Goal: Task Accomplishment & Management: Manage account settings

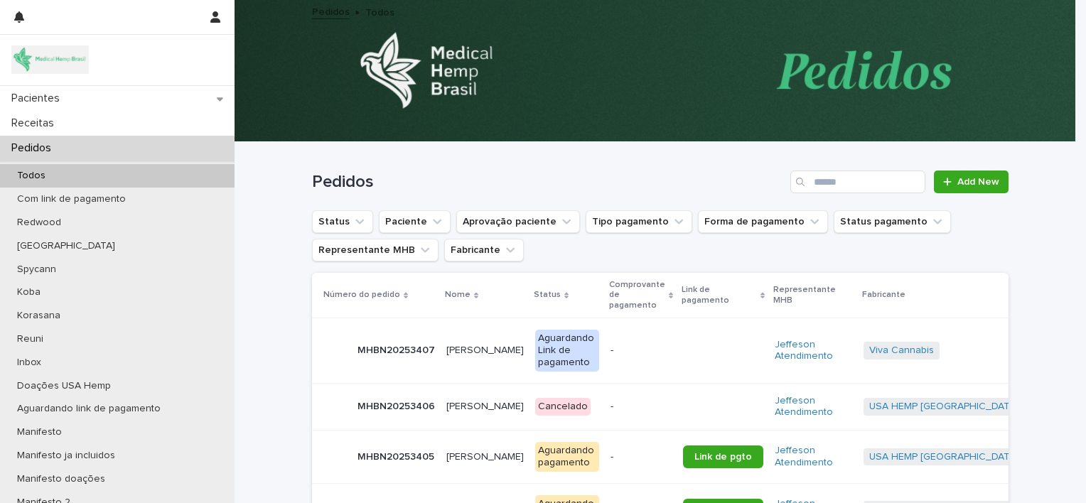
scroll to position [94, 0]
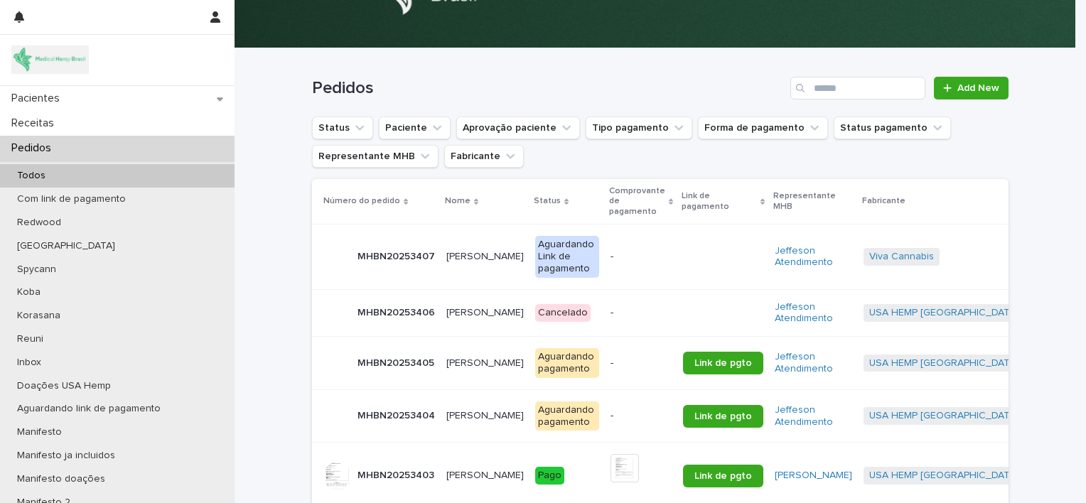
click at [463, 355] on p "[PERSON_NAME]" at bounding box center [486, 362] width 80 height 15
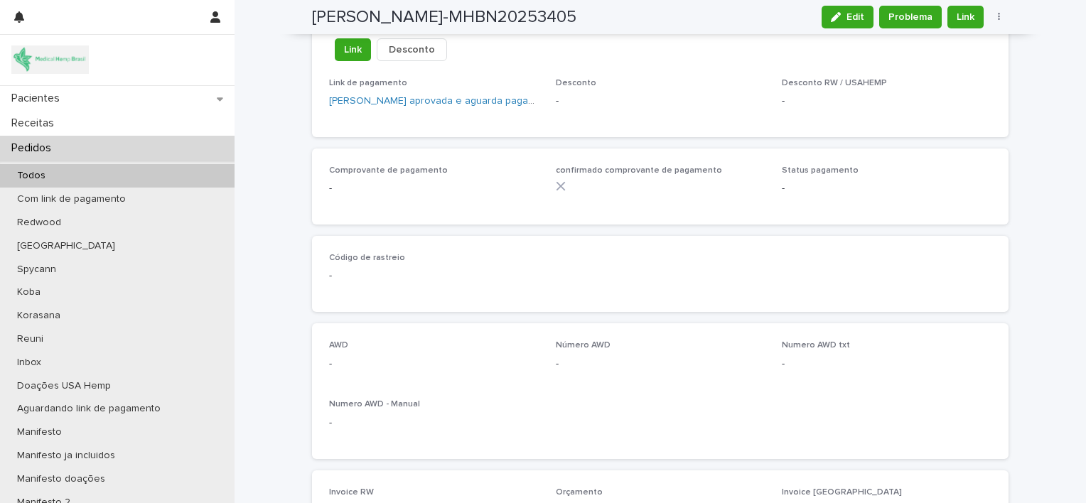
scroll to position [924, 0]
click at [846, 16] on span "Edit" at bounding box center [855, 17] width 18 height 10
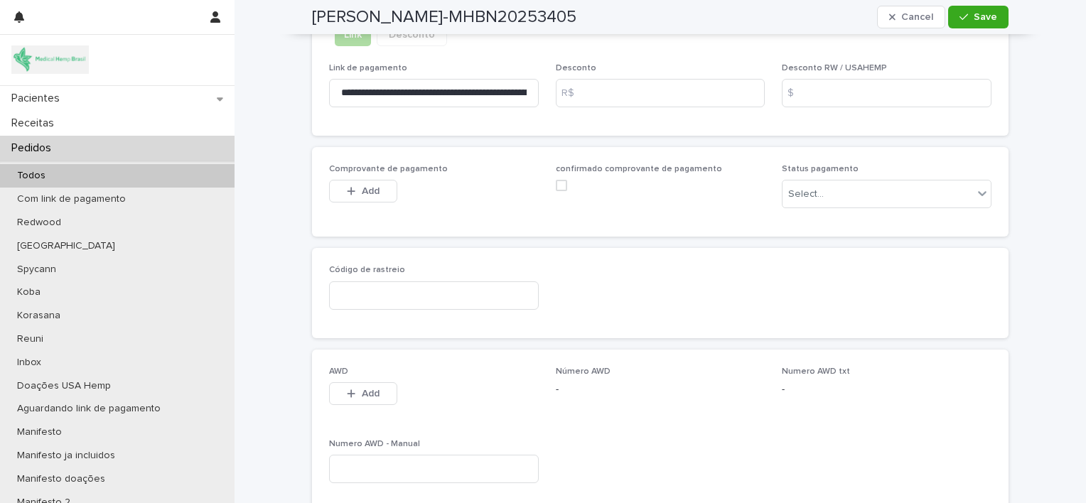
scroll to position [1018, 0]
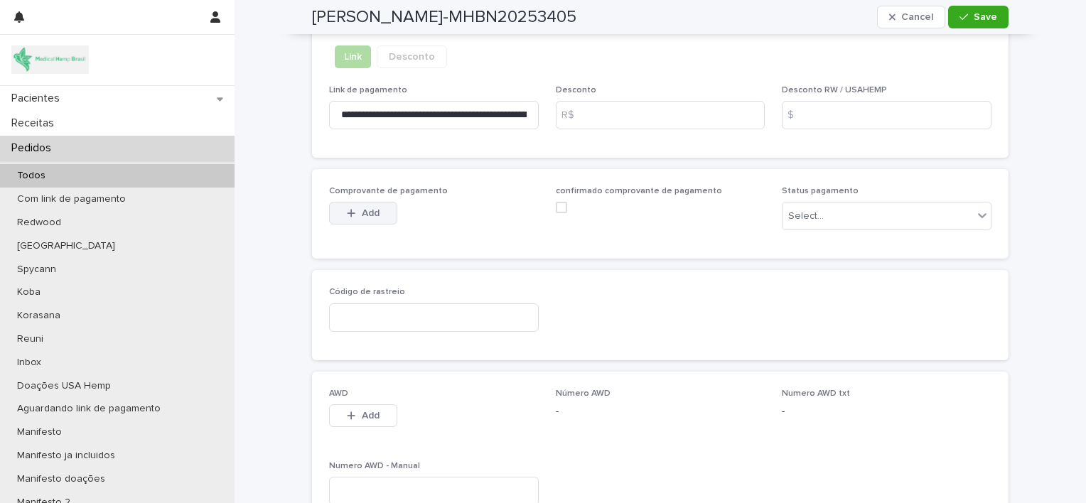
click at [367, 213] on span "Add" at bounding box center [371, 213] width 18 height 10
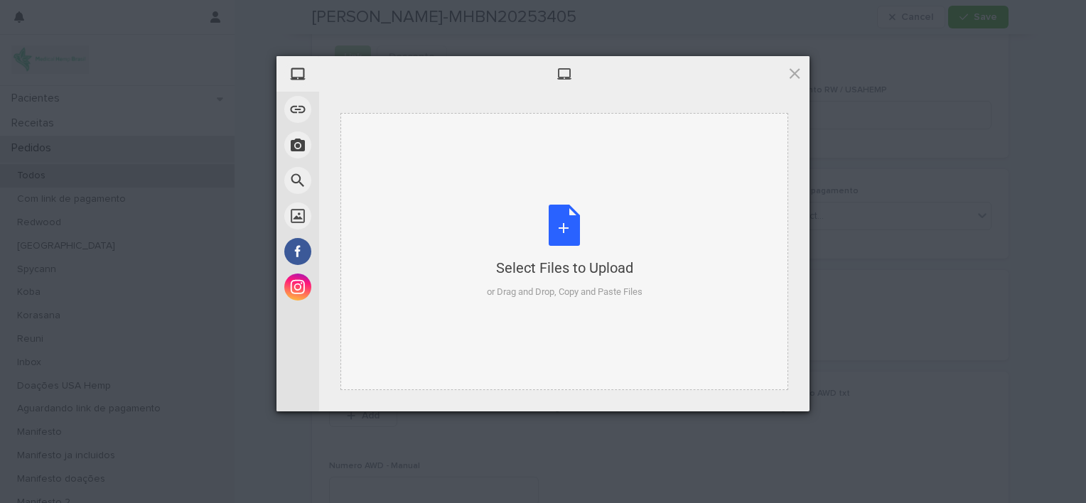
click at [566, 224] on div "Select Files to Upload or Drag and Drop, Copy and Paste Files" at bounding box center [565, 252] width 156 height 94
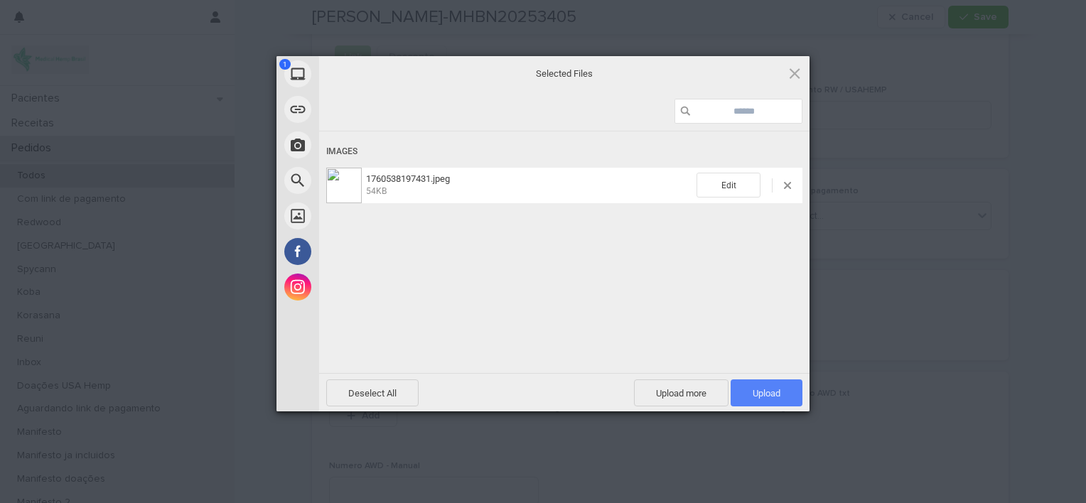
click at [738, 387] on span "Upload 1" at bounding box center [766, 392] width 72 height 27
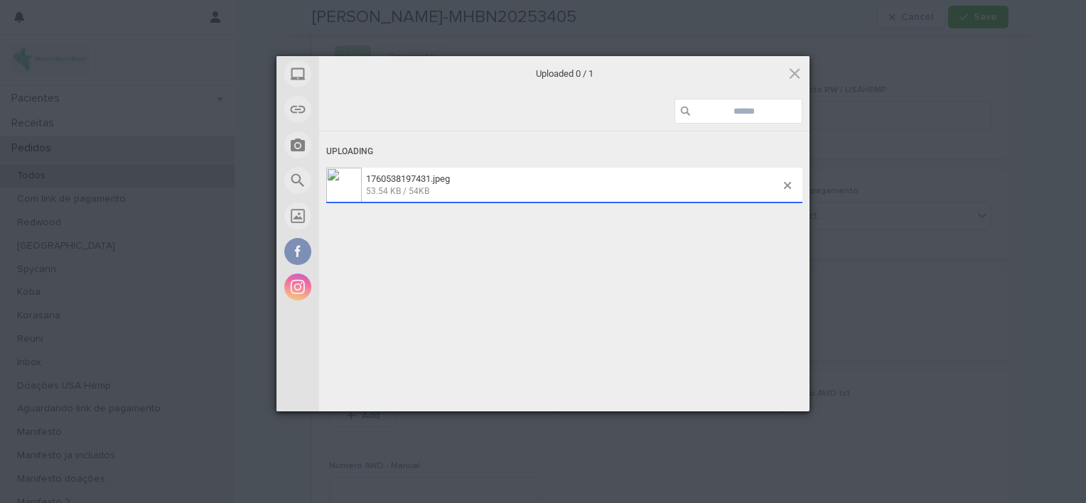
scroll to position [1044, 0]
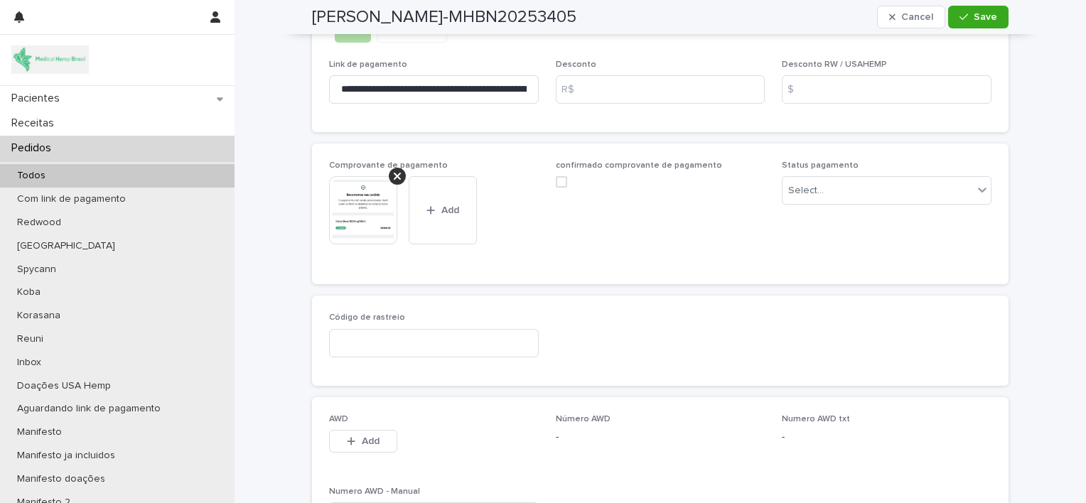
click at [95, 144] on div "Pedidos" at bounding box center [117, 148] width 234 height 25
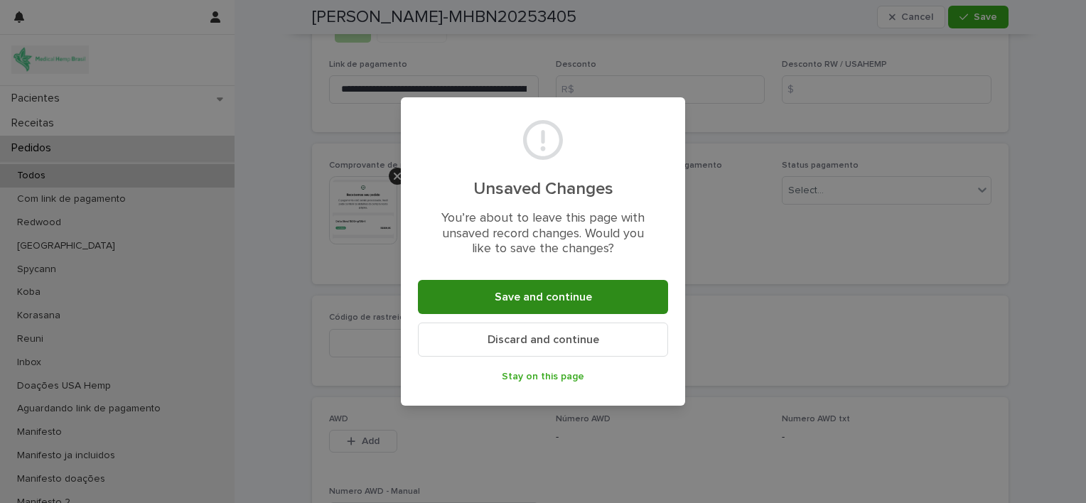
click at [559, 296] on span "Save and continue" at bounding box center [543, 296] width 97 height 11
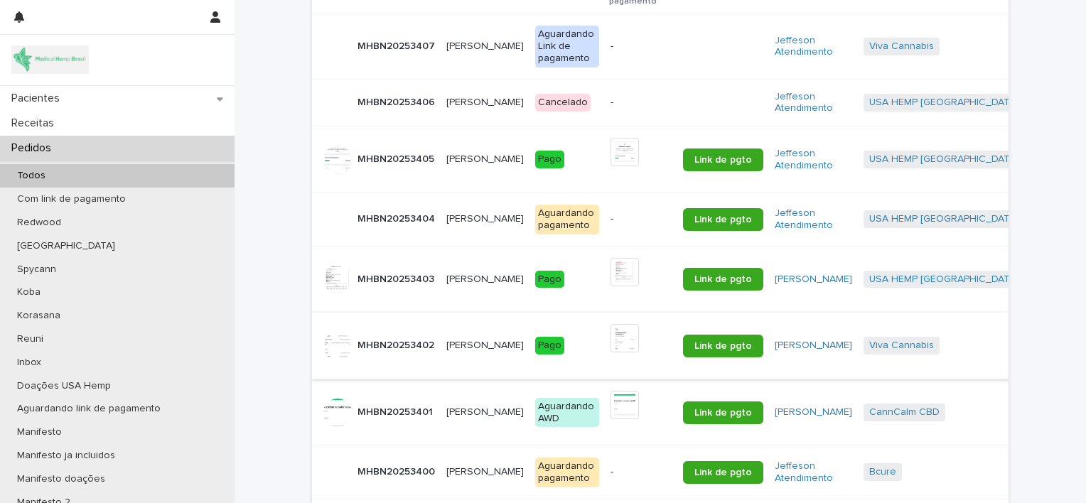
scroll to position [314, 0]
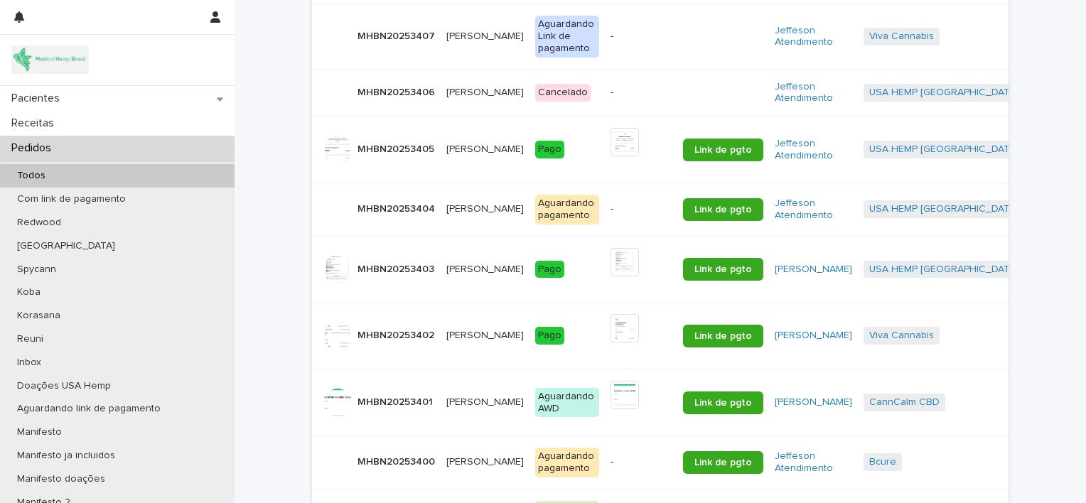
click at [460, 213] on p "[PERSON_NAME]" at bounding box center [486, 207] width 80 height 15
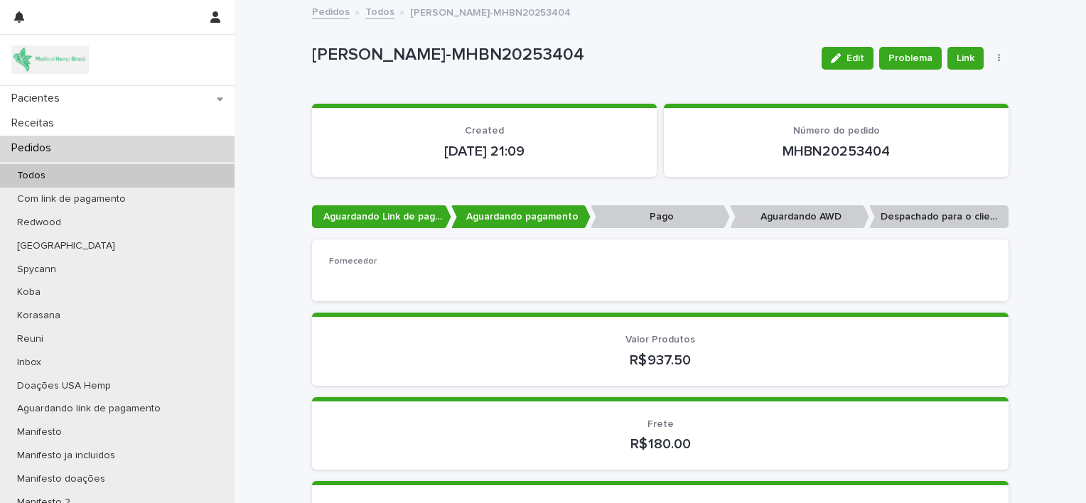
click at [124, 150] on div "Pedidos" at bounding box center [117, 148] width 234 height 25
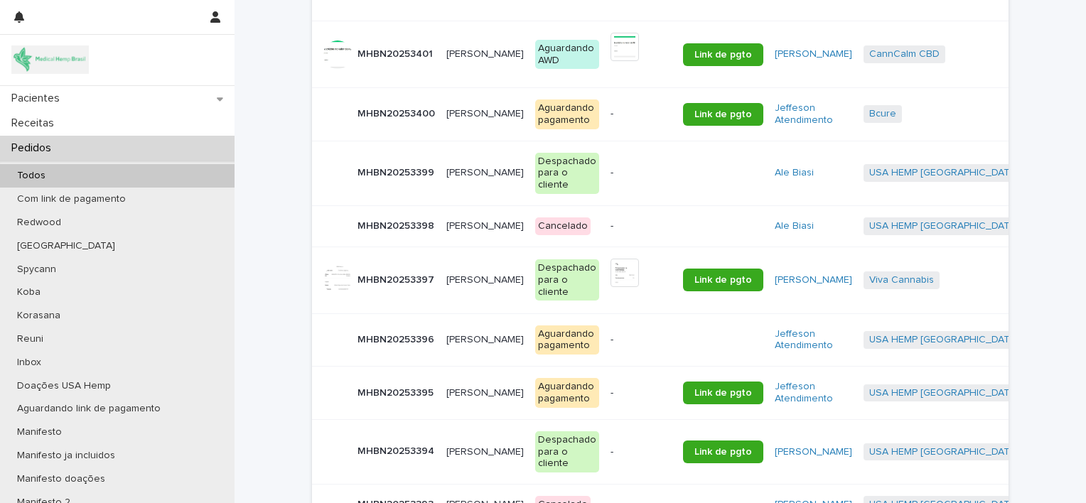
scroll to position [664, 0]
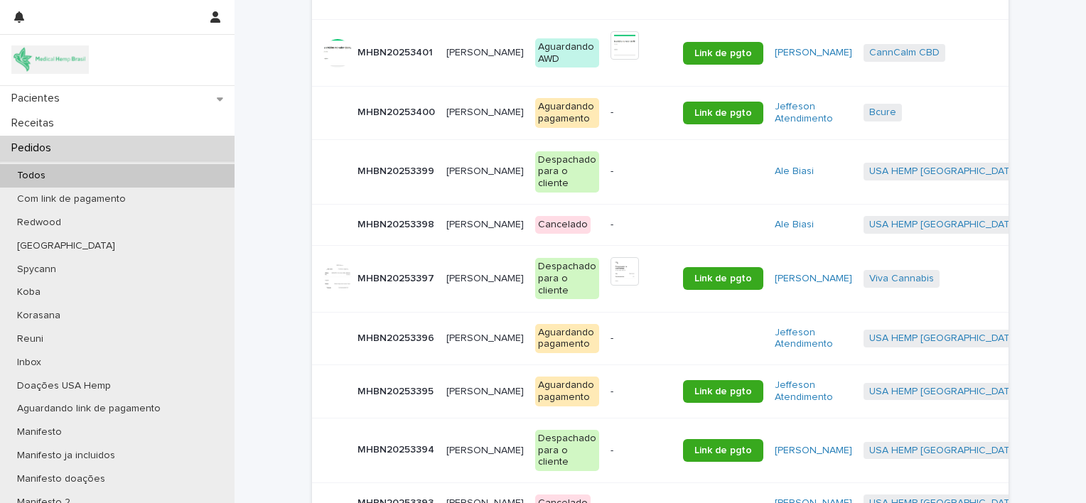
click at [469, 388] on p "[PERSON_NAME]" at bounding box center [486, 390] width 80 height 15
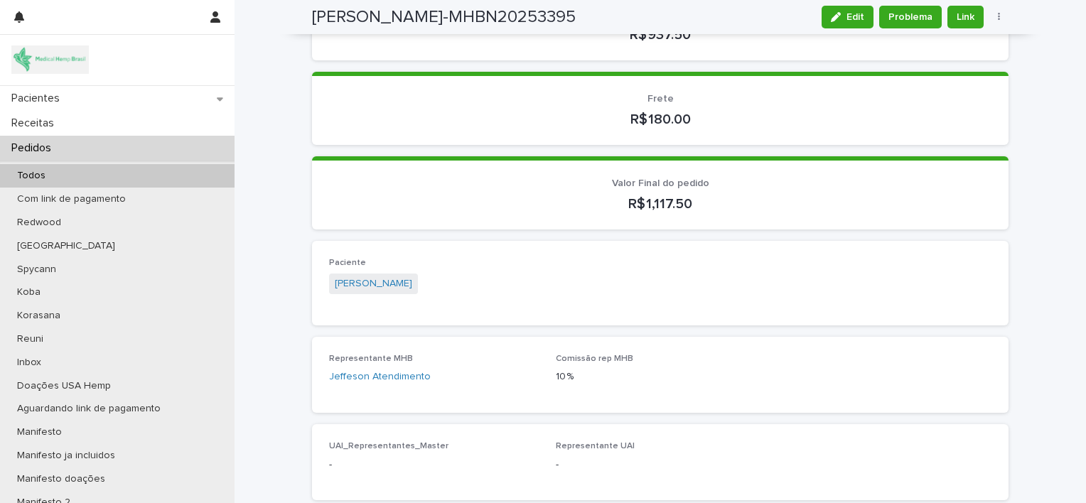
scroll to position [372, 0]
click at [399, 276] on link "[PERSON_NAME]" at bounding box center [373, 283] width 77 height 15
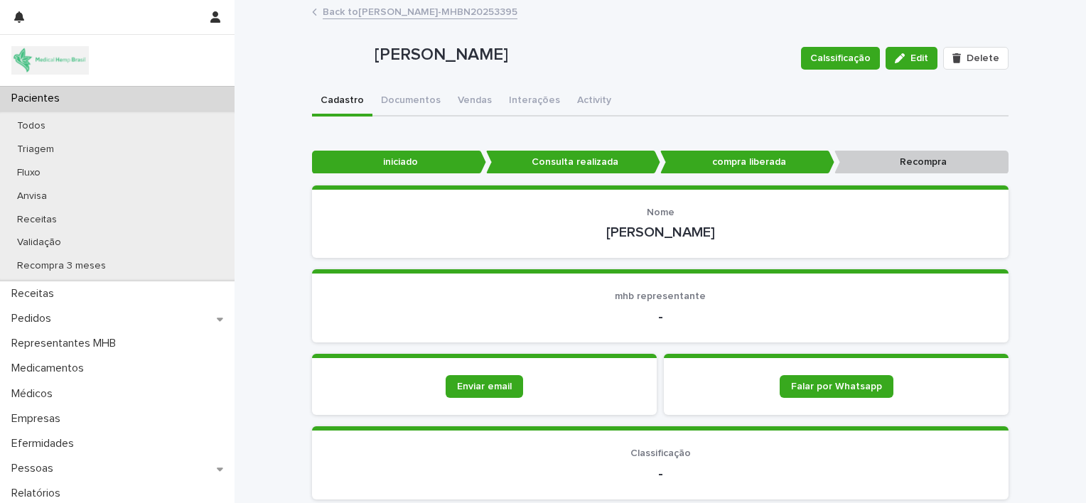
drag, startPoint x: 591, startPoint y: 232, endPoint x: 718, endPoint y: 240, distance: 126.7
click at [718, 240] on section "Nome [PERSON_NAME]" at bounding box center [660, 221] width 696 height 73
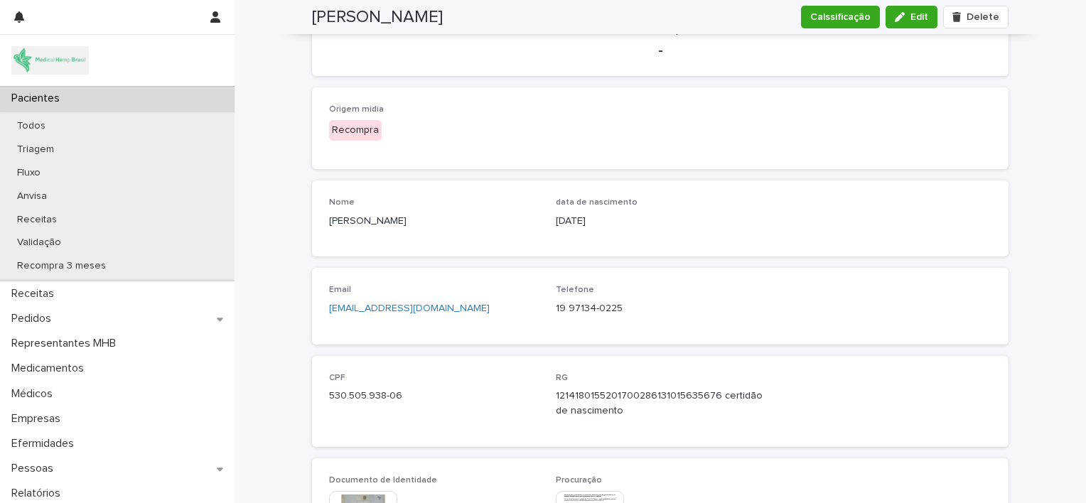
scroll to position [426, 0]
drag, startPoint x: 318, startPoint y: 389, endPoint x: 400, endPoint y: 399, distance: 82.2
click at [400, 399] on div "CPF 530.505.938-06 RG 1214180155201700286131015635676 certidão de nascimento" at bounding box center [660, 398] width 696 height 91
copy p "530.505.938-06"
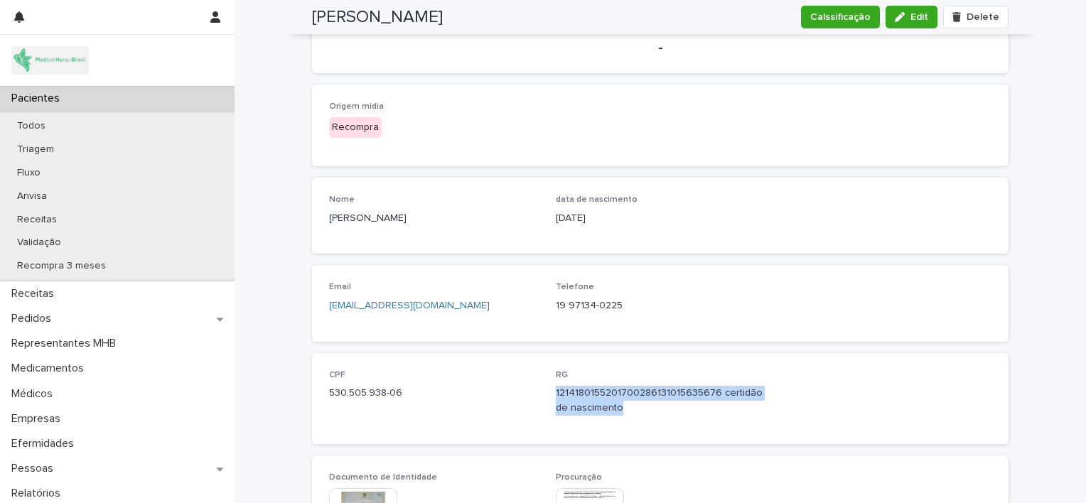
drag, startPoint x: 551, startPoint y: 389, endPoint x: 615, endPoint y: 413, distance: 68.1
click at [615, 413] on div "RG 1214180155201700286131015635676 certidão de nascimento" at bounding box center [661, 398] width 210 height 57
copy p "1214180155201700286131015635676 certidão de nascimento"
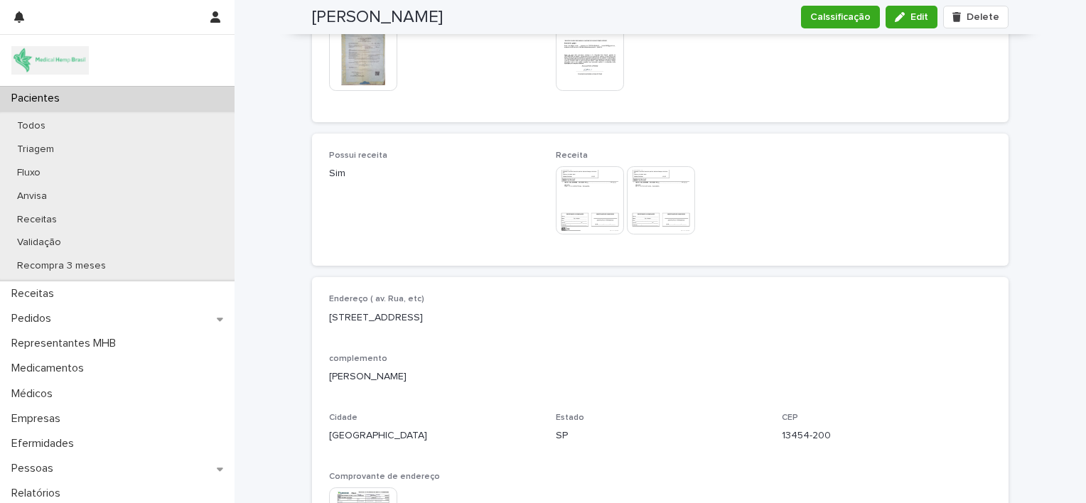
scroll to position [898, 0]
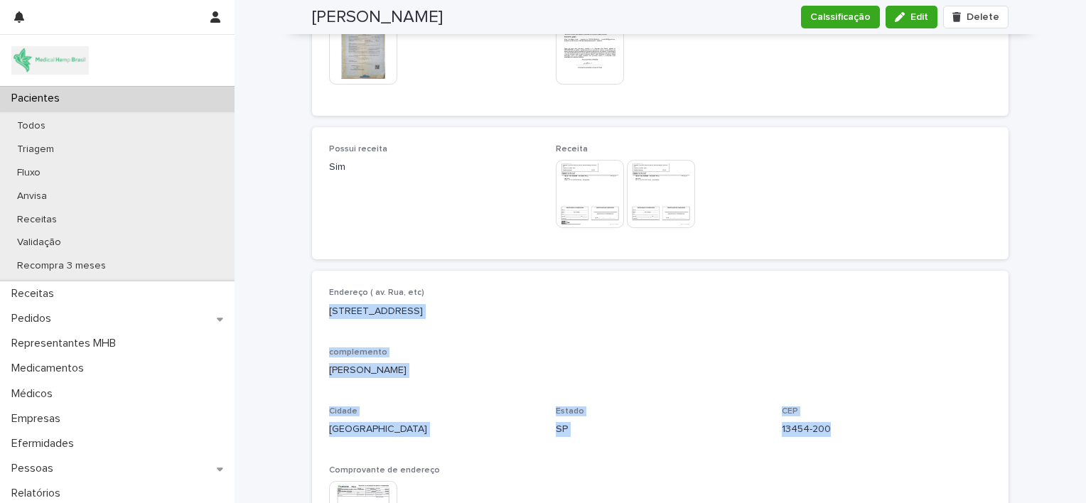
drag, startPoint x: 321, startPoint y: 305, endPoint x: 834, endPoint y: 438, distance: 529.9
click at [834, 438] on div "Endereço ( av. Rua, etc) [STREET_ADDRESS] Comprovante de endereço This file can…" at bounding box center [660, 426] width 696 height 310
copy div "[STREET_ADDRESS] CEP 13454-200"
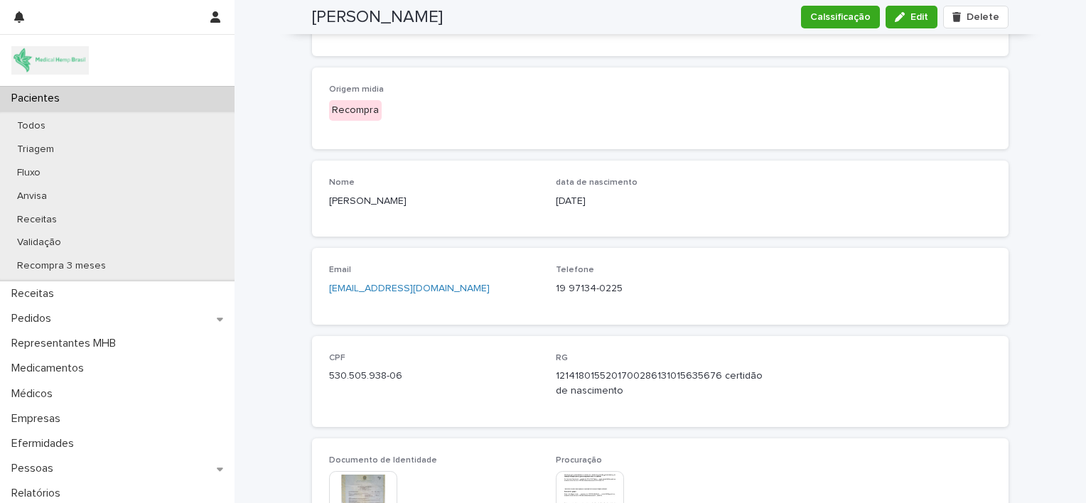
scroll to position [443, 0]
drag, startPoint x: 546, startPoint y: 279, endPoint x: 622, endPoint y: 294, distance: 78.3
click at [622, 294] on div "Email [EMAIL_ADDRESS][DOMAIN_NAME] Telefone [PHONE_NUMBER]" at bounding box center [660, 286] width 662 height 42
copy p "19 97134-0225"
click at [917, 21] on span "Edit" at bounding box center [919, 17] width 18 height 10
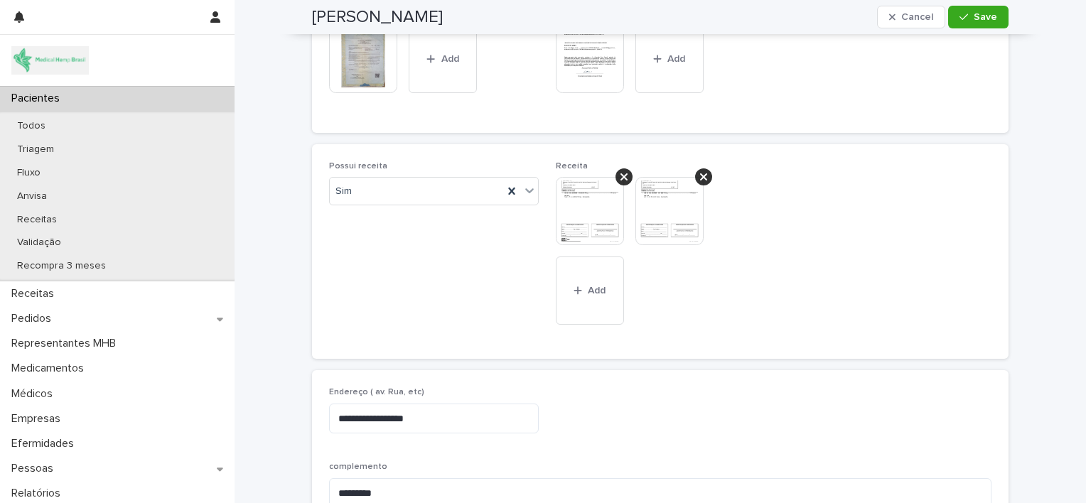
scroll to position [927, 0]
click at [583, 293] on button "Add" at bounding box center [590, 288] width 68 height 68
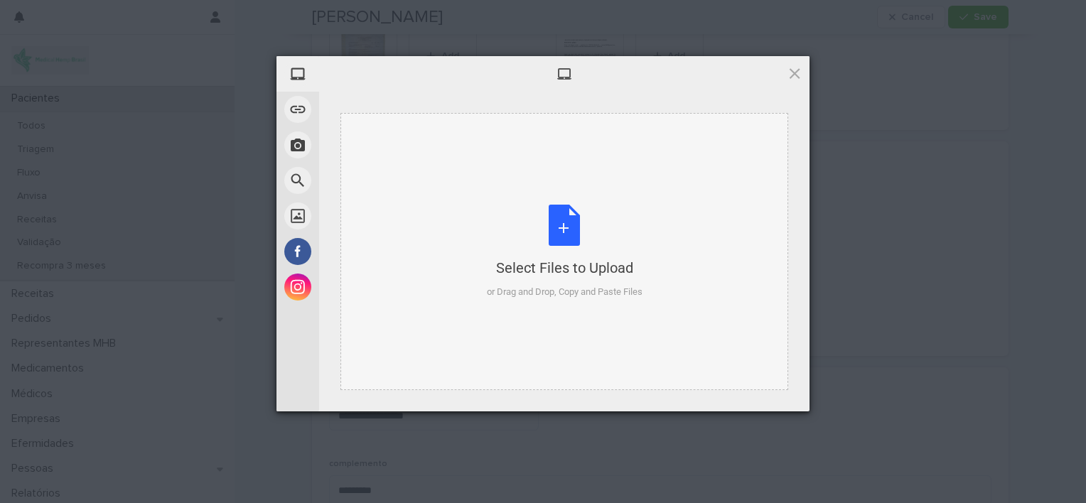
click at [571, 212] on div "Select Files to Upload or Drag and Drop, Copy and Paste Files" at bounding box center [565, 252] width 156 height 94
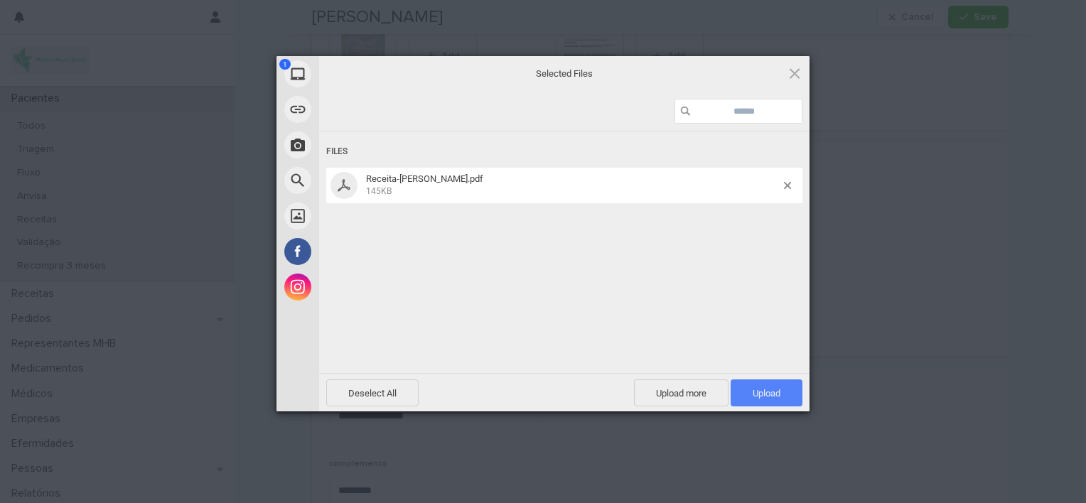
click at [767, 395] on span "Upload 1" at bounding box center [766, 393] width 28 height 11
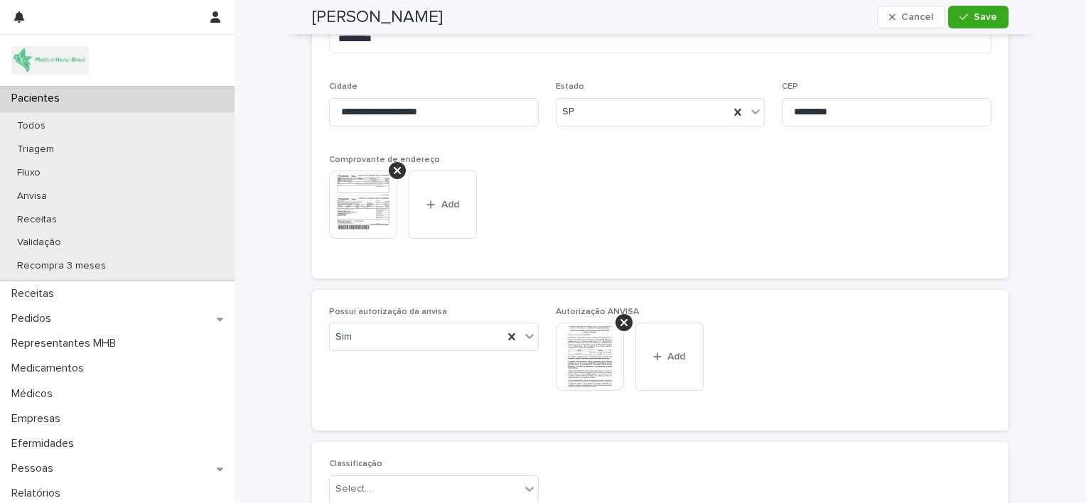
scroll to position [1458, 0]
click at [672, 352] on span "Add" at bounding box center [676, 357] width 18 height 10
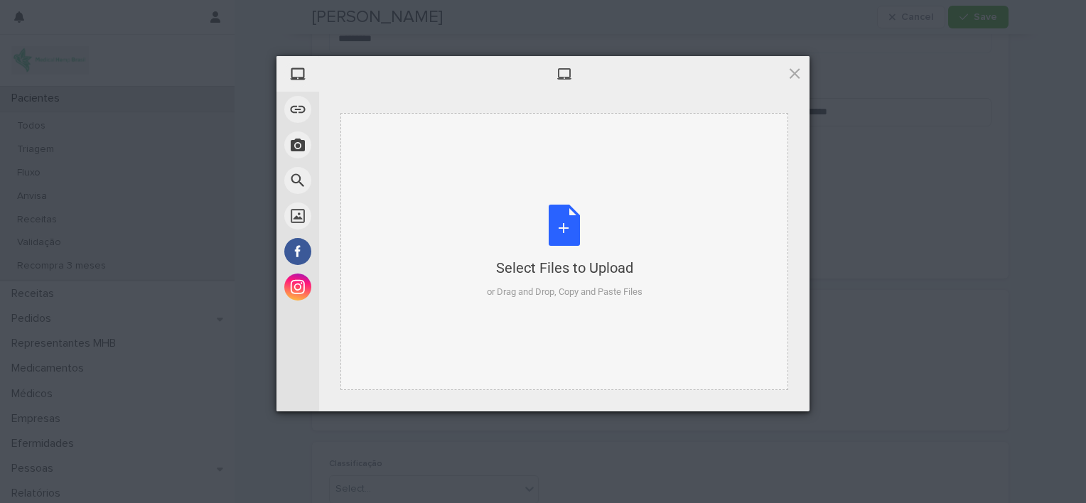
click at [563, 221] on div "Select Files to Upload or Drag and Drop, Copy and Paste Files" at bounding box center [565, 252] width 156 height 94
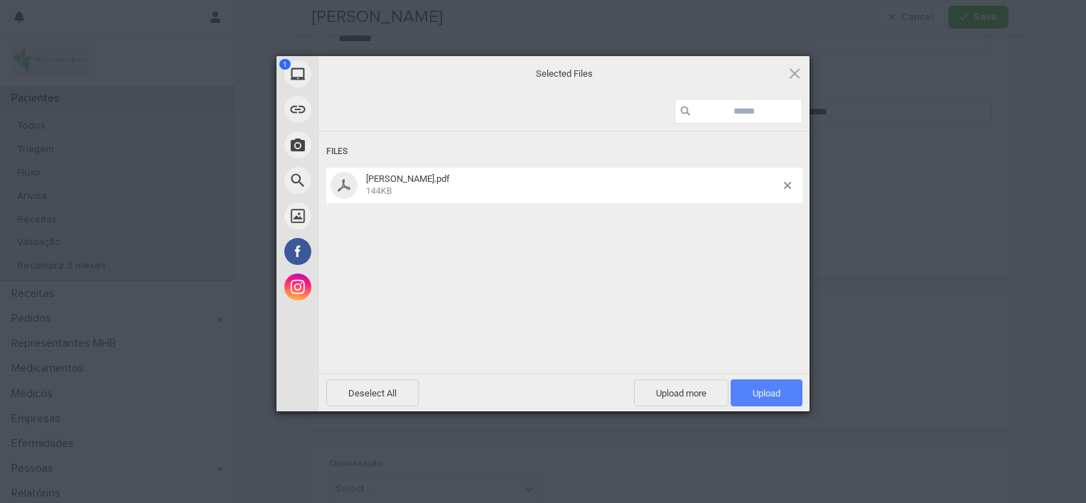
click at [767, 388] on span "Upload 1" at bounding box center [766, 393] width 28 height 11
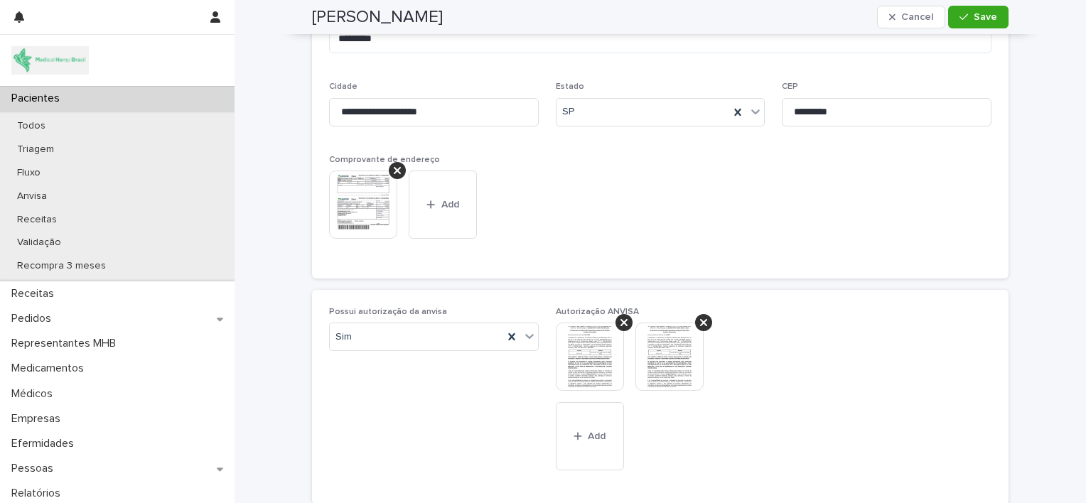
click at [378, 195] on img at bounding box center [363, 205] width 68 height 68
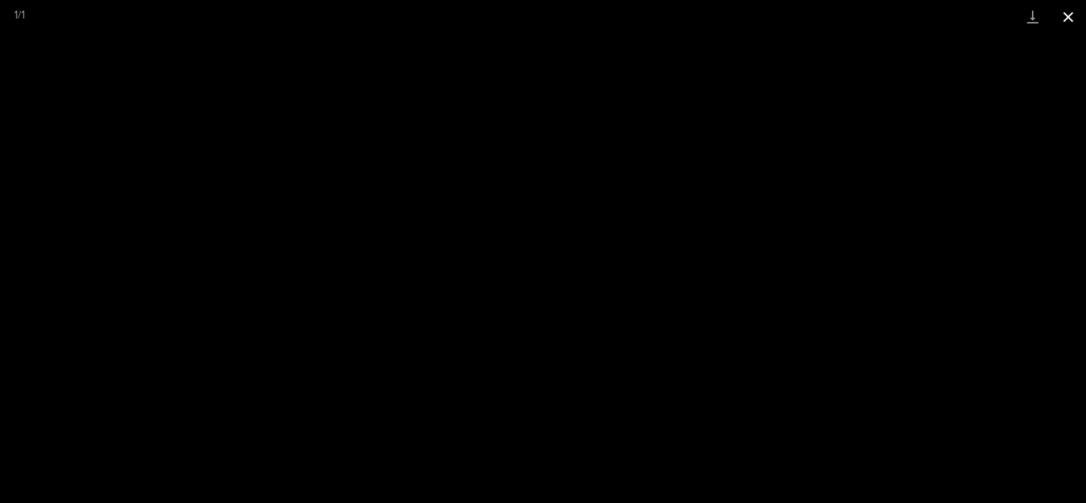
click at [1070, 16] on button "Close gallery" at bounding box center [1068, 16] width 36 height 33
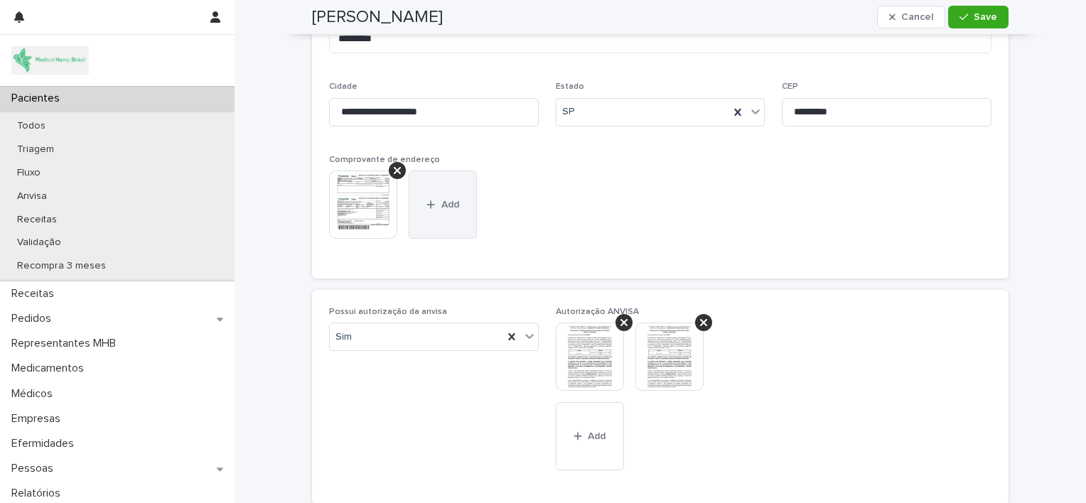
click at [450, 200] on span "Add" at bounding box center [450, 205] width 18 height 10
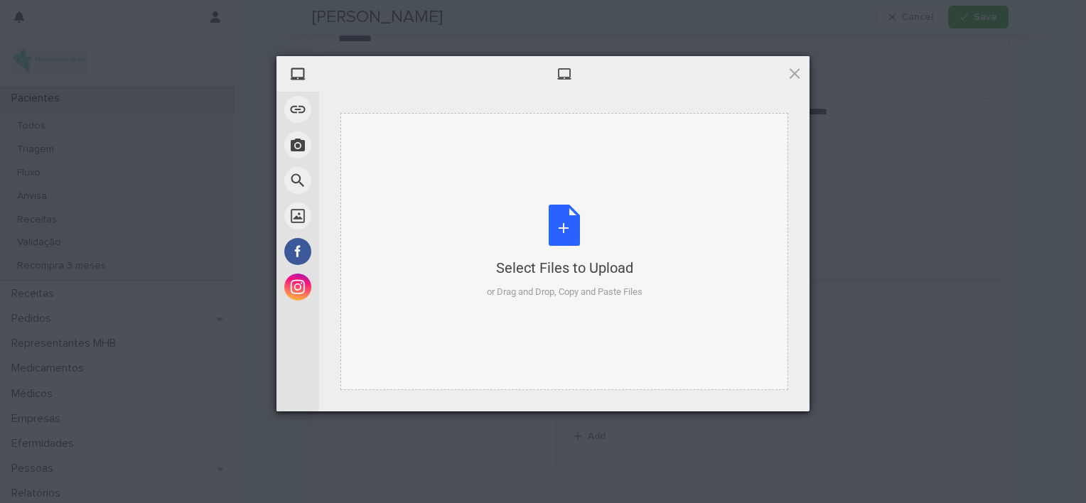
click at [556, 239] on div "Select Files to Upload or Drag and Drop, Copy and Paste Files" at bounding box center [565, 252] width 156 height 94
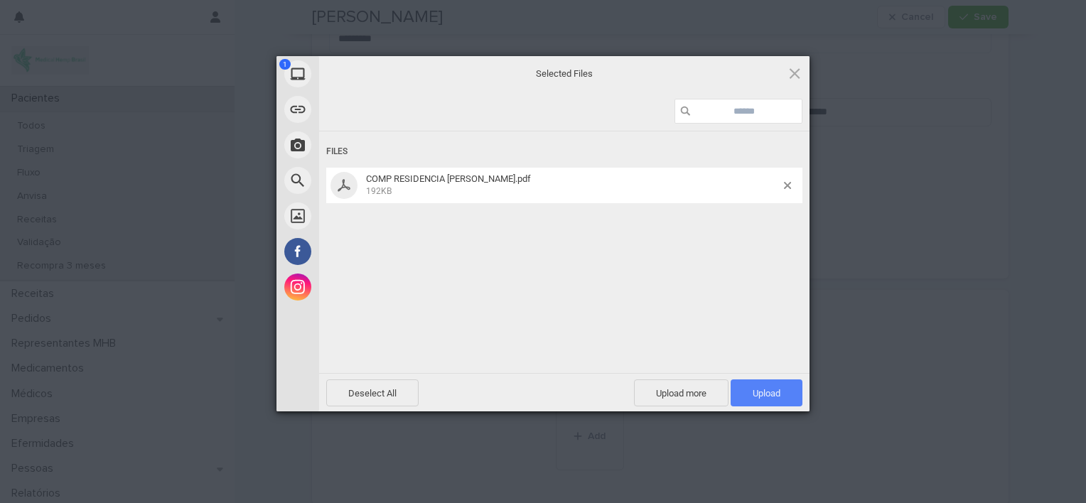
click at [760, 399] on span "Upload 1" at bounding box center [766, 392] width 72 height 27
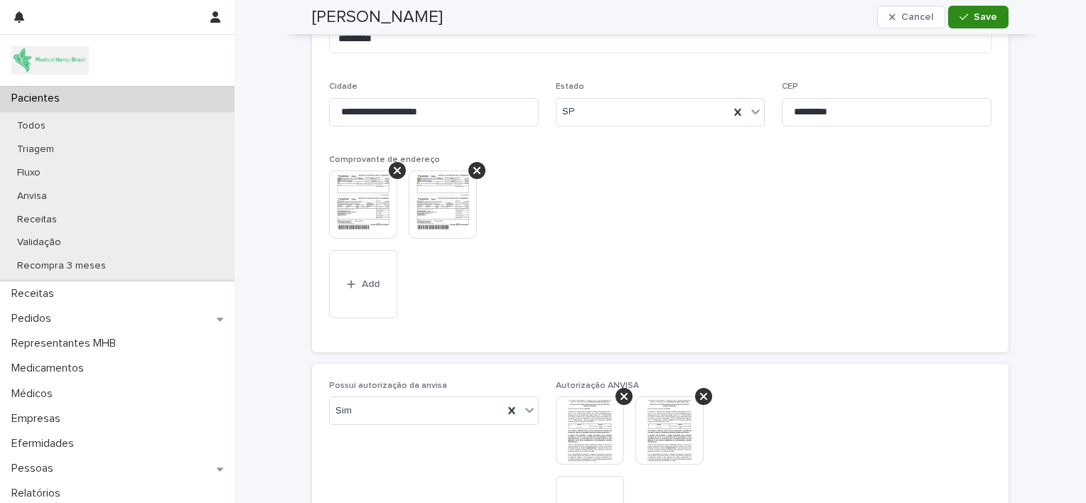
click at [973, 14] on span "Save" at bounding box center [984, 17] width 23 height 10
